Goal: Find contact information: Find contact information

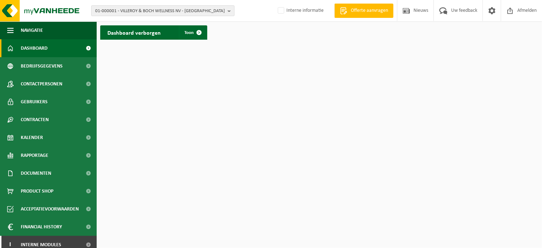
click at [173, 11] on span "01-000001 - VILLEROY & BOCH WELLNESS NV - ROESELARE" at bounding box center [160, 11] width 130 height 11
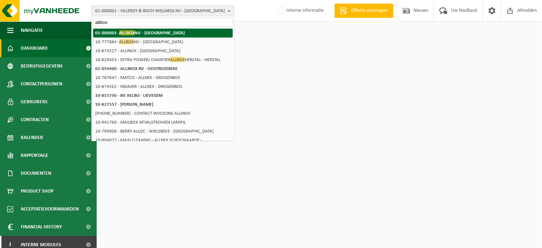
type input "allbox"
click at [154, 36] on li "01-000003 - ALLBOX NV - HARELBEKE" at bounding box center [163, 33] width 140 height 9
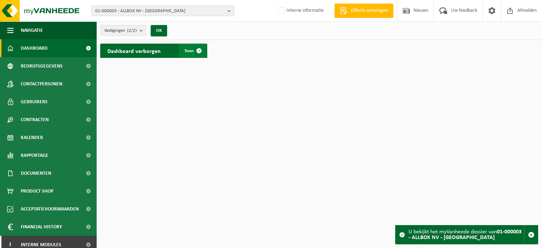
click at [196, 53] on span at bounding box center [199, 51] width 14 height 14
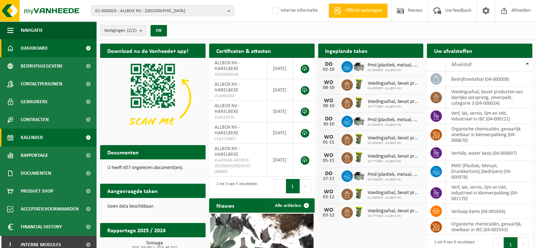
click at [41, 137] on span "Kalender" at bounding box center [32, 138] width 22 height 18
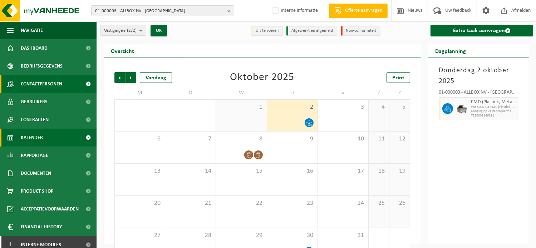
click at [58, 82] on span "Contactpersonen" at bounding box center [42, 84] width 42 height 18
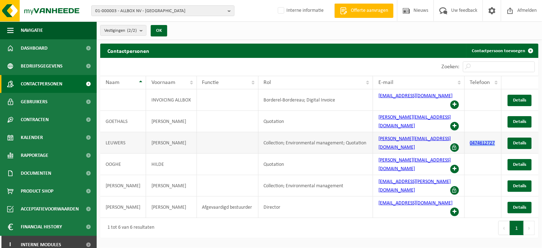
drag, startPoint x: 495, startPoint y: 128, endPoint x: 468, endPoint y: 128, distance: 27.2
click at [468, 132] on td "0474612727" at bounding box center [483, 142] width 37 height 21
copy link "0474612727"
click at [178, 10] on span "01-000003 - ALLBOX NV - HARELBEKE" at bounding box center [160, 11] width 130 height 11
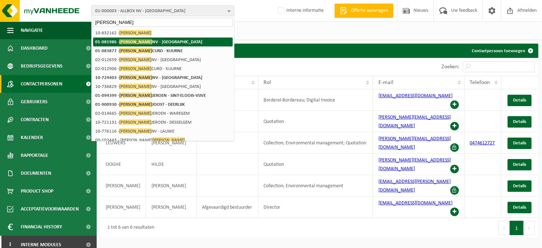
type input "callewaert"
click at [163, 38] on li "01-081986 - CALLEWAERT NV - HARELBEKE" at bounding box center [163, 42] width 140 height 9
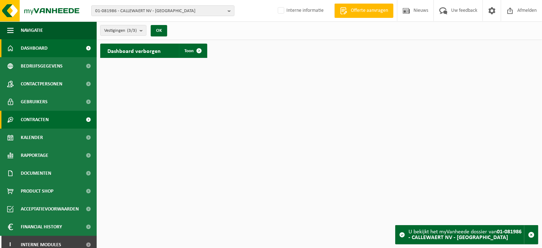
click at [56, 122] on link "Contracten" at bounding box center [48, 120] width 97 height 18
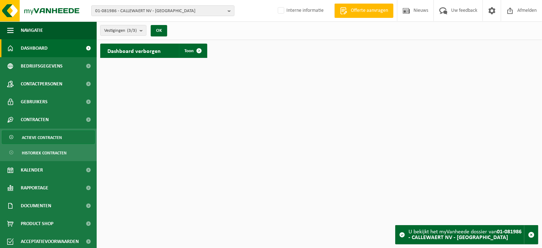
click at [43, 140] on span "Actieve contracten" at bounding box center [42, 138] width 40 height 14
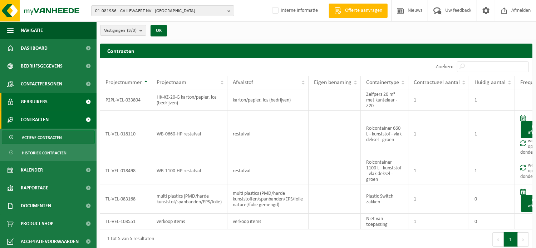
click at [41, 103] on span "Gebruikers" at bounding box center [34, 102] width 27 height 18
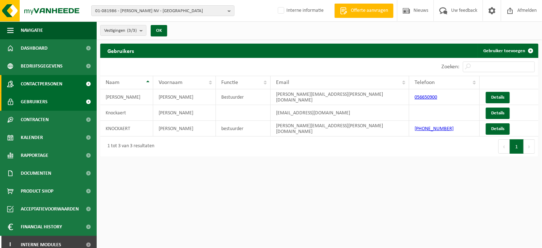
click at [45, 86] on span "Contactpersonen" at bounding box center [42, 84] width 42 height 18
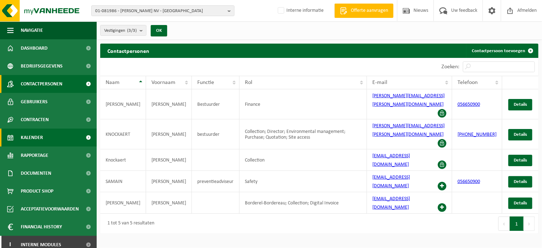
click at [31, 142] on span "Kalender" at bounding box center [32, 138] width 22 height 18
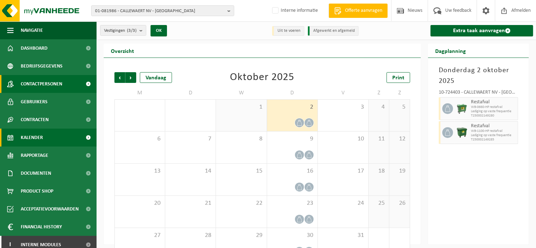
click at [49, 86] on span "Contactpersonen" at bounding box center [42, 84] width 42 height 18
